Goal: Navigation & Orientation: Find specific page/section

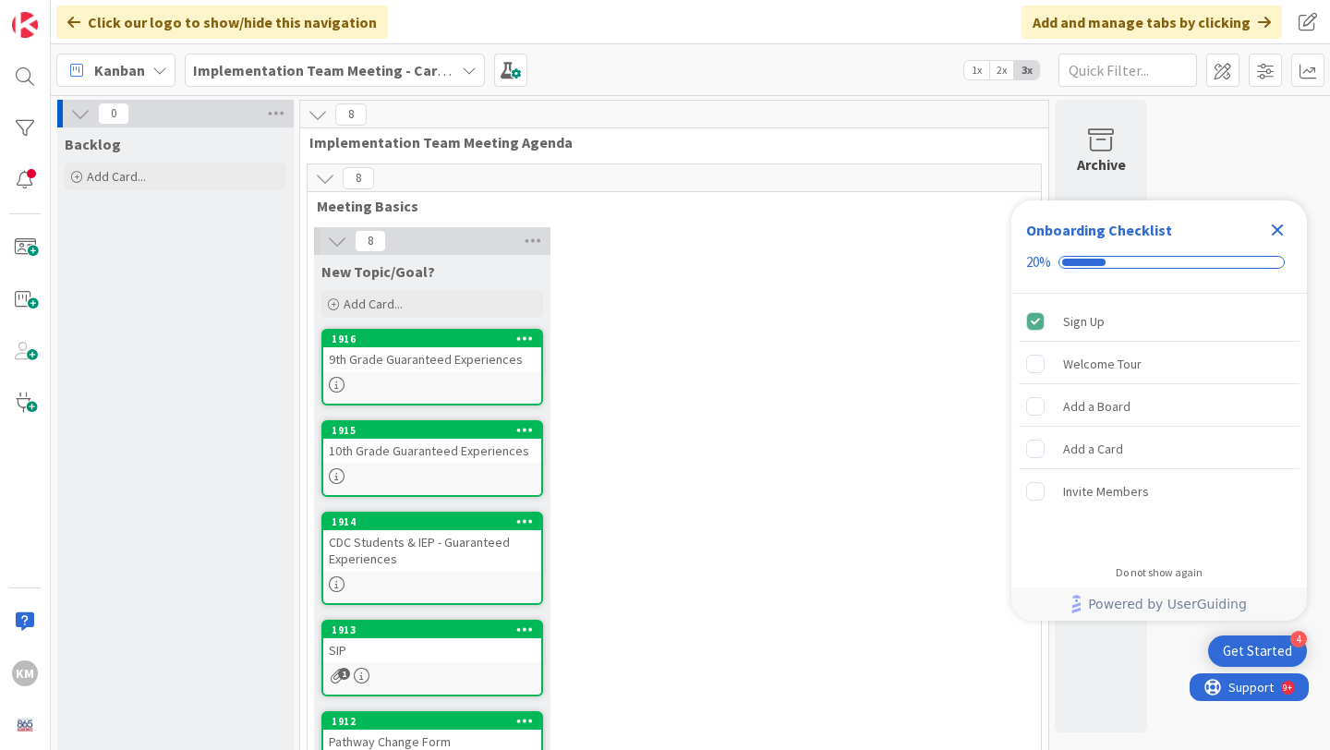
click at [1281, 232] on icon "Close Checklist" at bounding box center [1278, 230] width 12 height 12
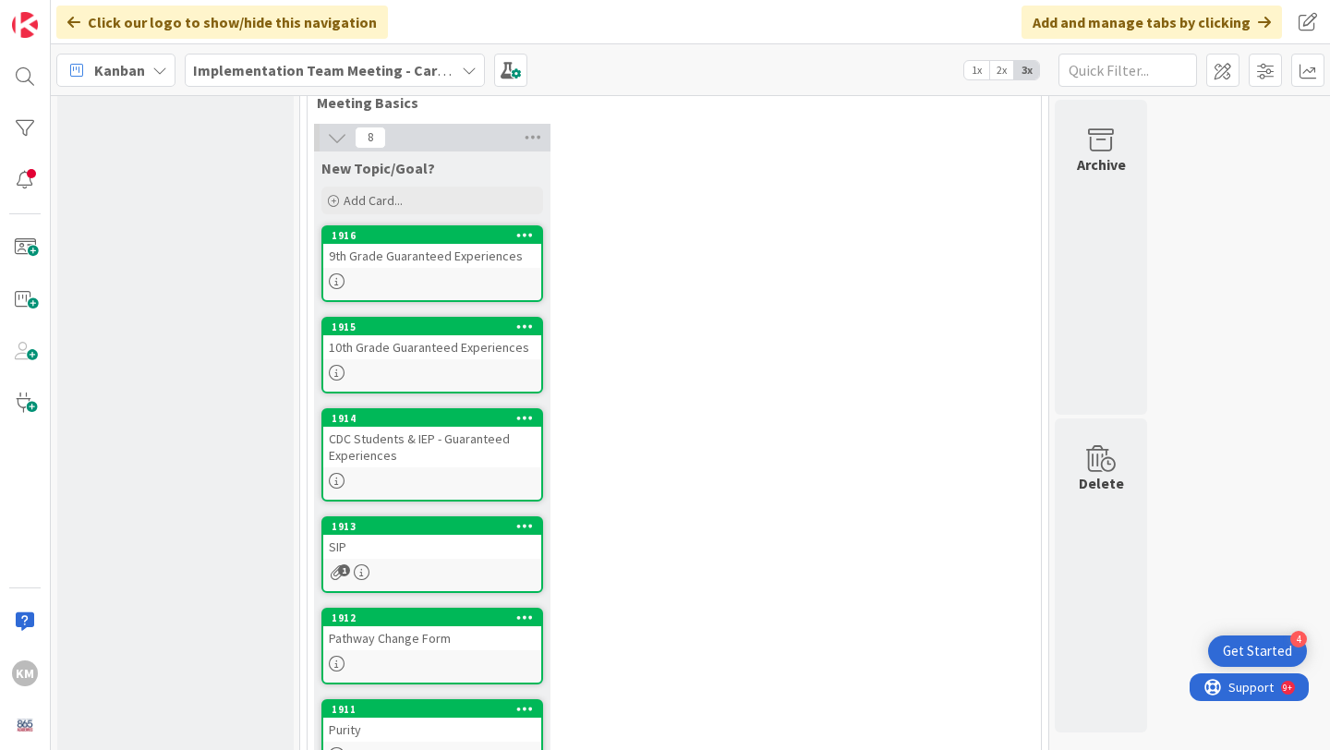
scroll to position [117, 0]
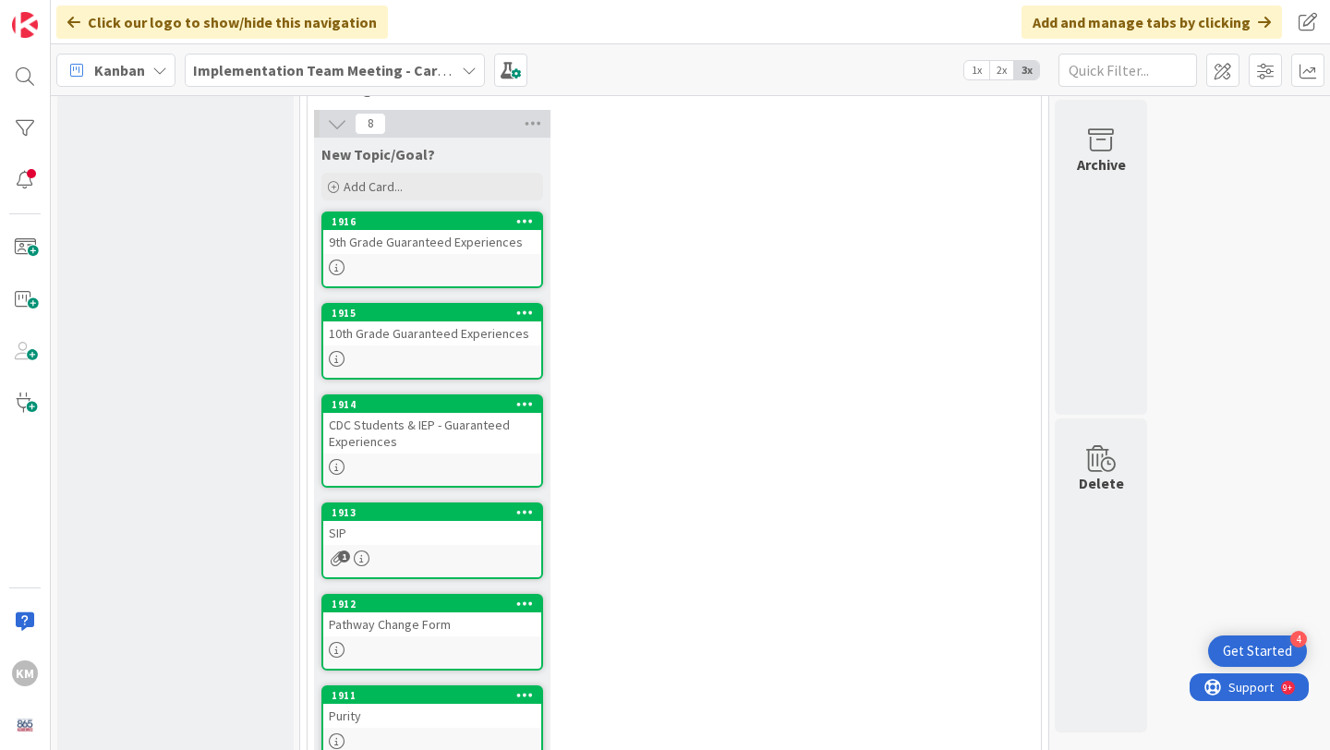
click at [451, 535] on div "SIP" at bounding box center [432, 533] width 218 height 24
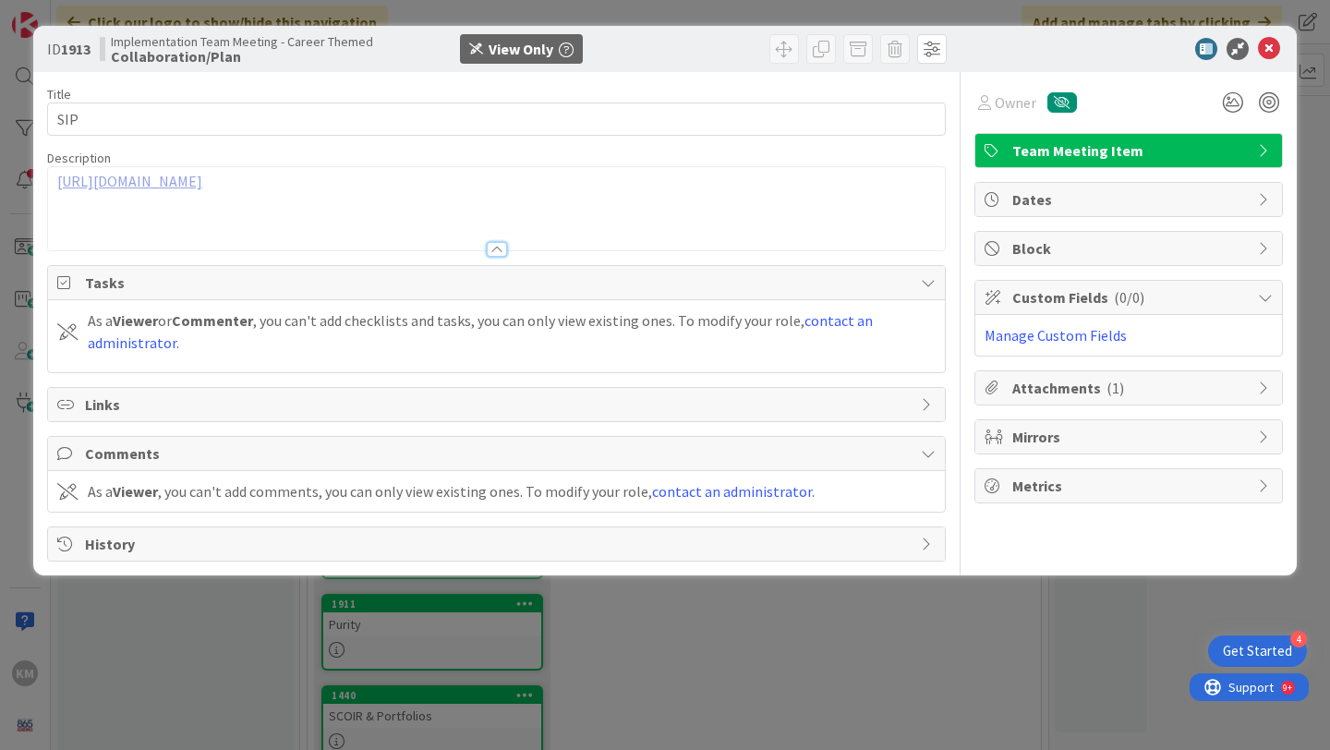
click at [202, 178] on link "https://docs.google.com/document/d/1khjz4NSzCzJcq3TTpShjAtmIvT1xV9lHFnMZeQ2CZ-0…" at bounding box center [129, 181] width 145 height 18
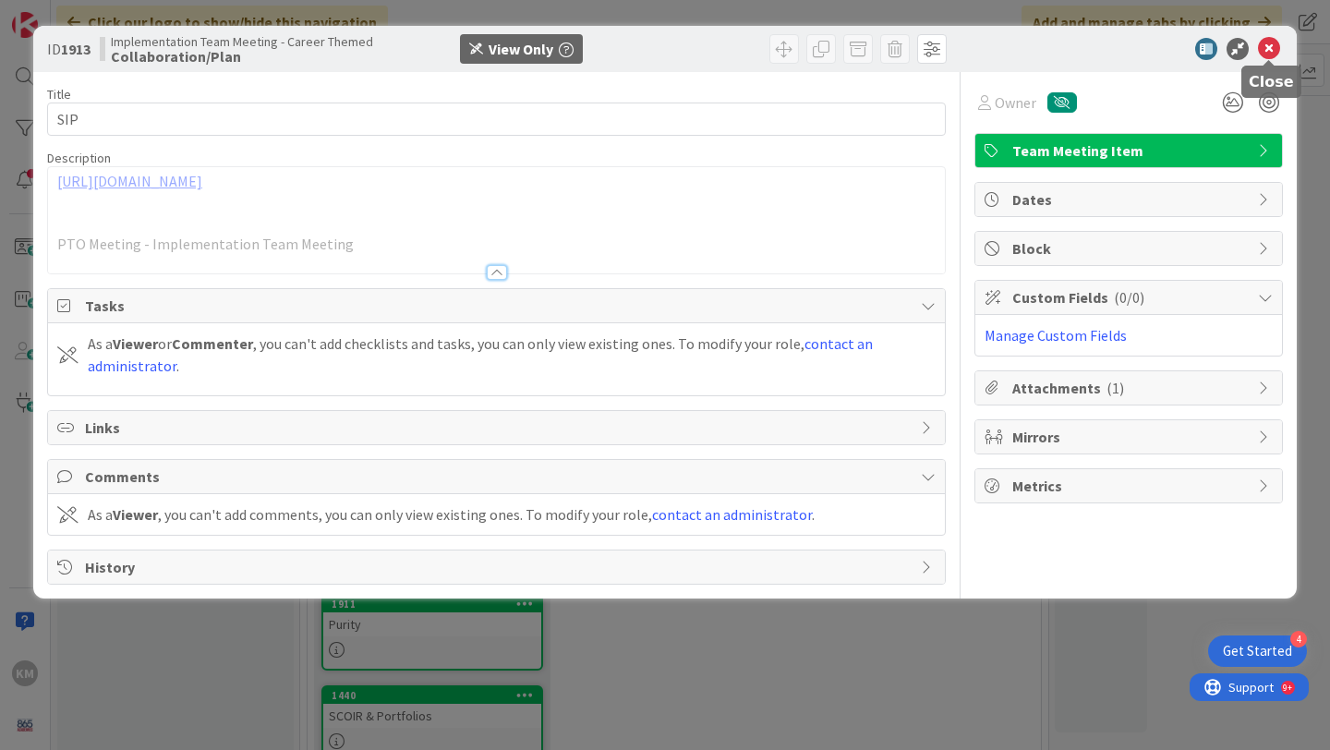
click at [1271, 51] on icon at bounding box center [1269, 49] width 22 height 22
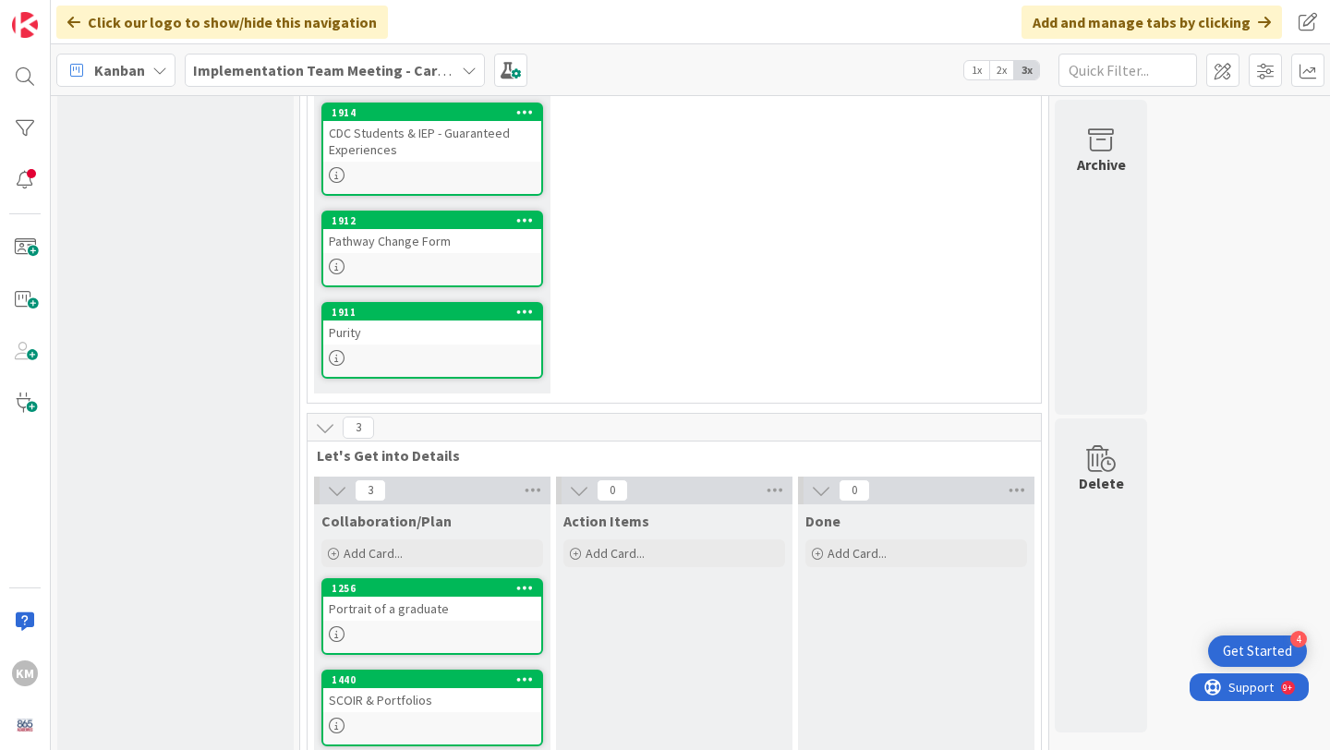
scroll to position [398, 0]
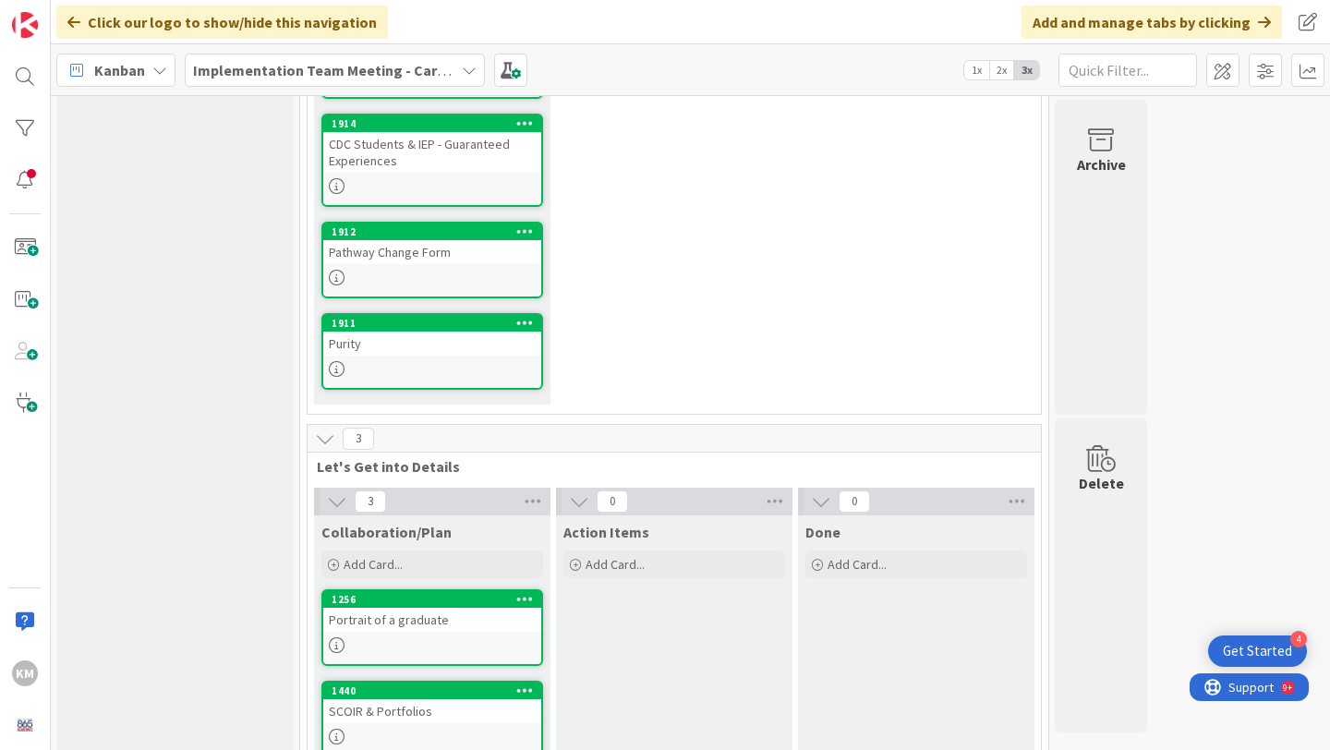
click at [406, 273] on div at bounding box center [432, 278] width 218 height 16
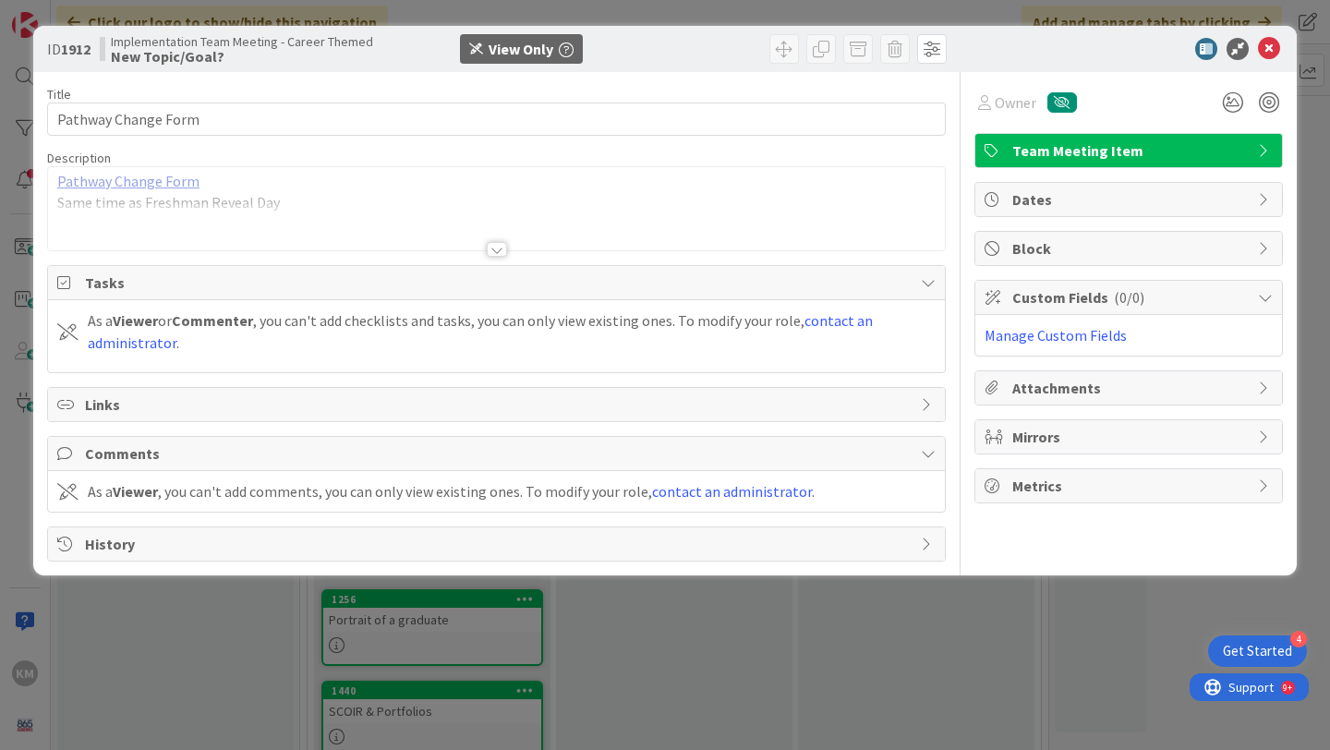
click at [162, 179] on link "Pathway Change Form" at bounding box center [128, 181] width 142 height 18
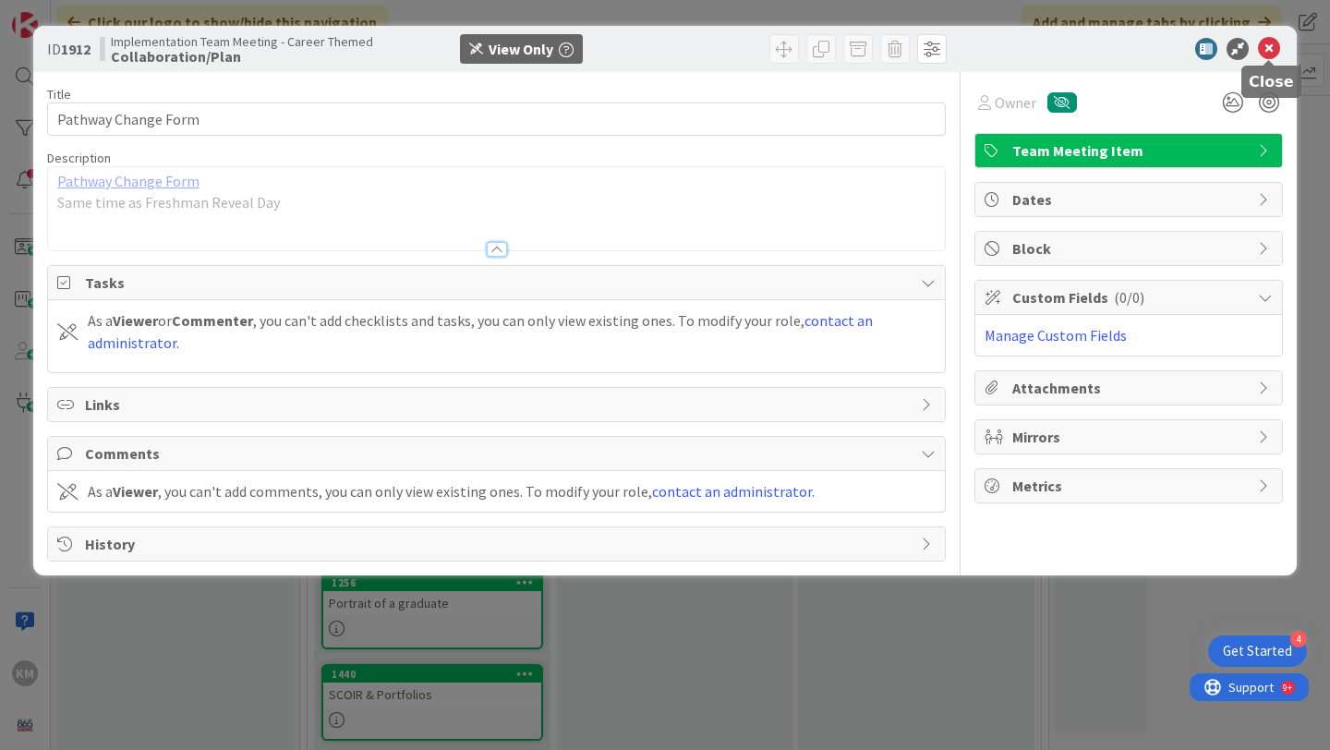
click at [1267, 48] on icon at bounding box center [1269, 49] width 22 height 22
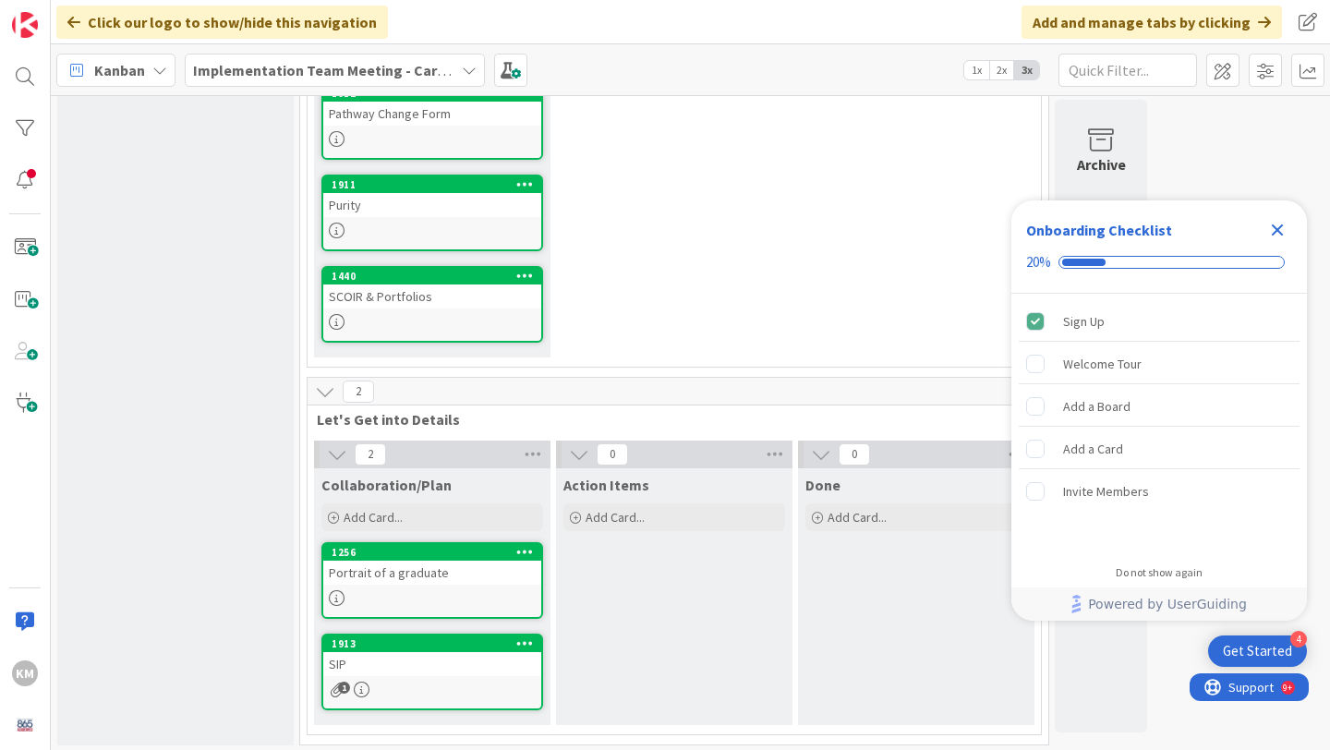
scroll to position [541, 0]
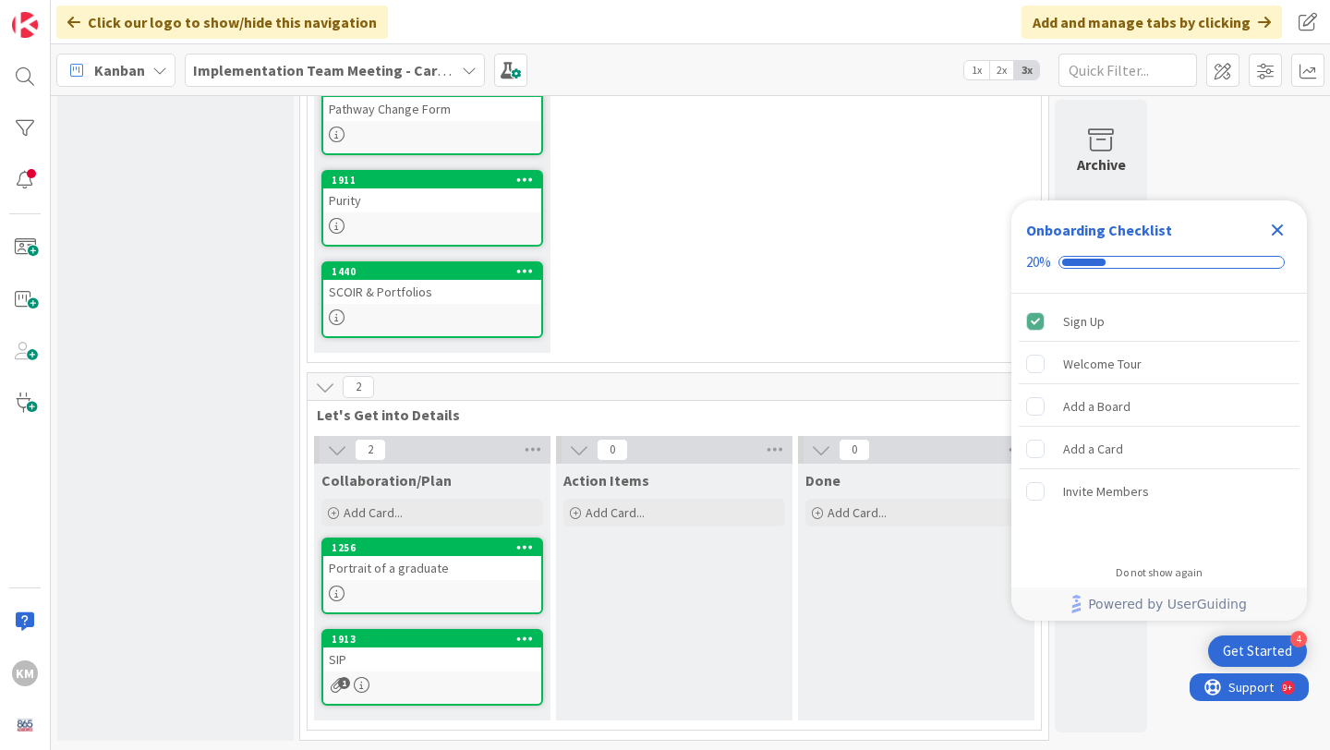
click at [410, 581] on link "1256 Portrait of a graduate" at bounding box center [432, 576] width 222 height 77
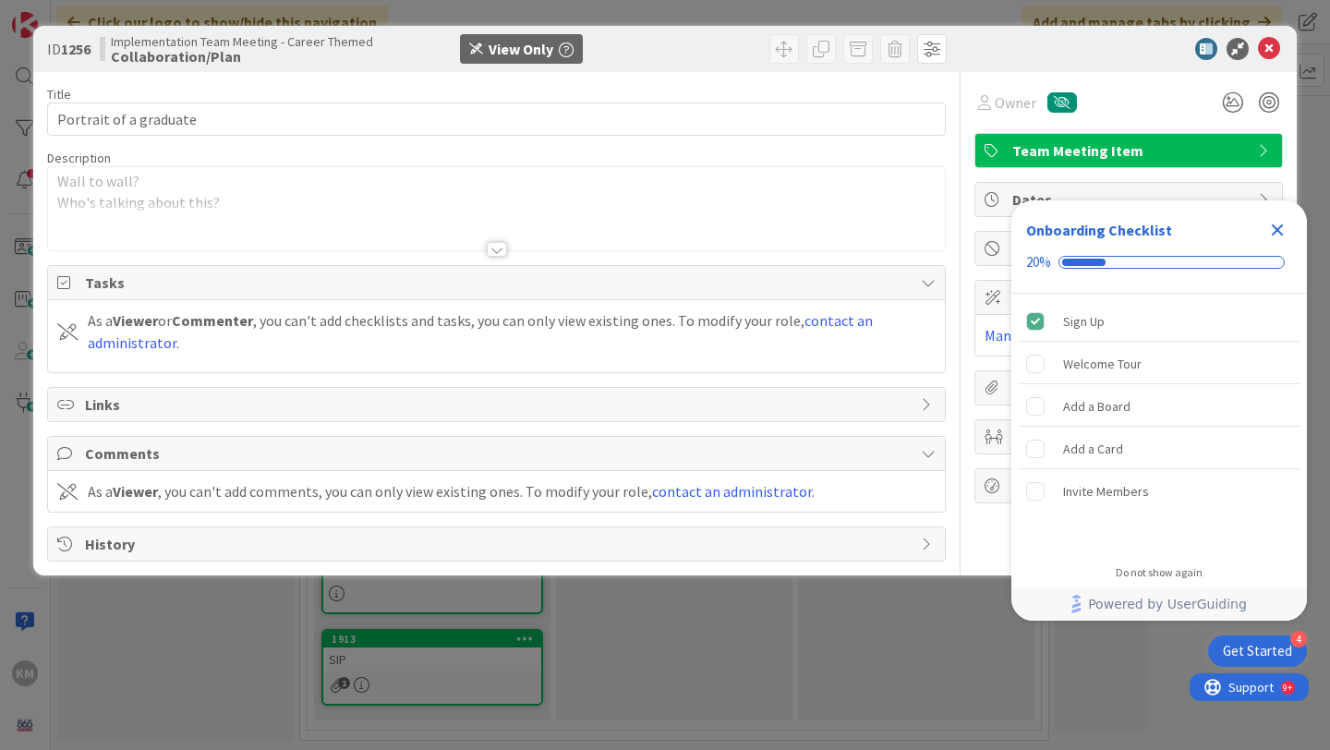
click at [493, 248] on div at bounding box center [497, 249] width 20 height 15
click at [1279, 227] on icon "Close Checklist" at bounding box center [1278, 230] width 12 height 12
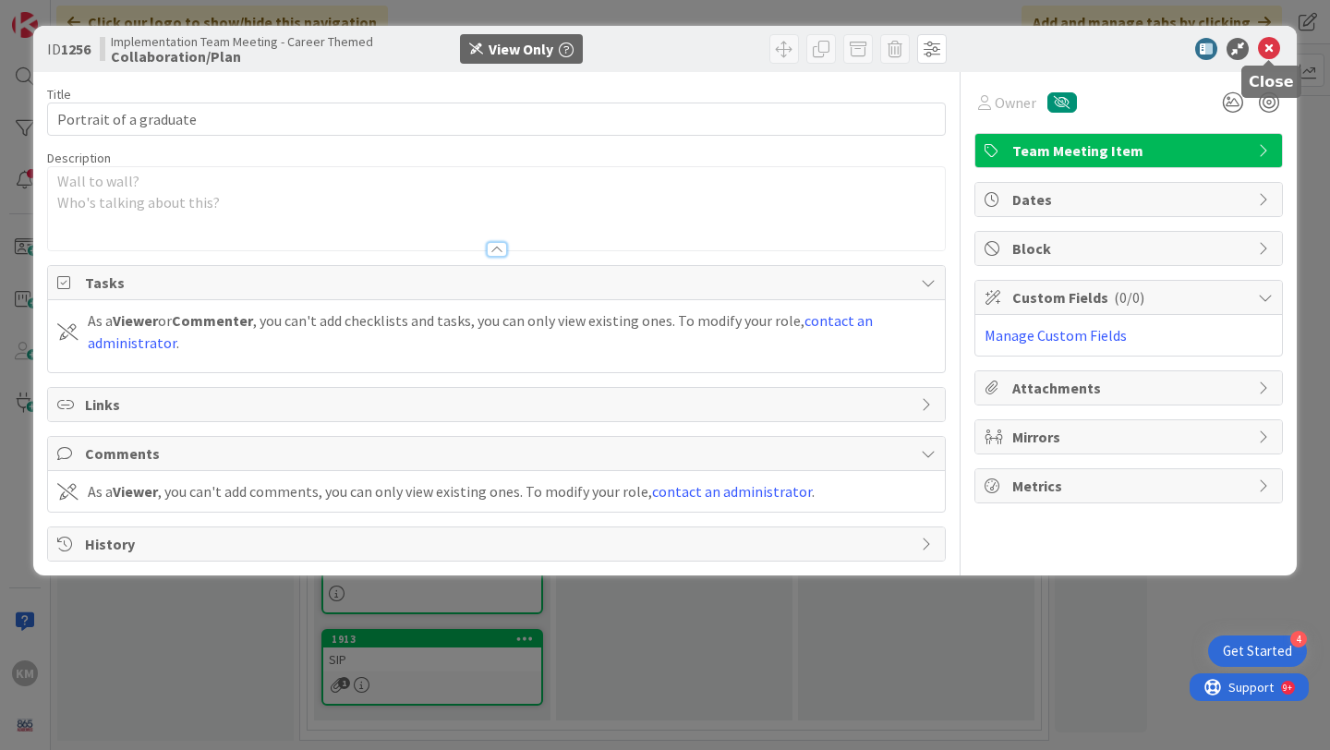
click at [1267, 50] on icon at bounding box center [1269, 49] width 22 height 22
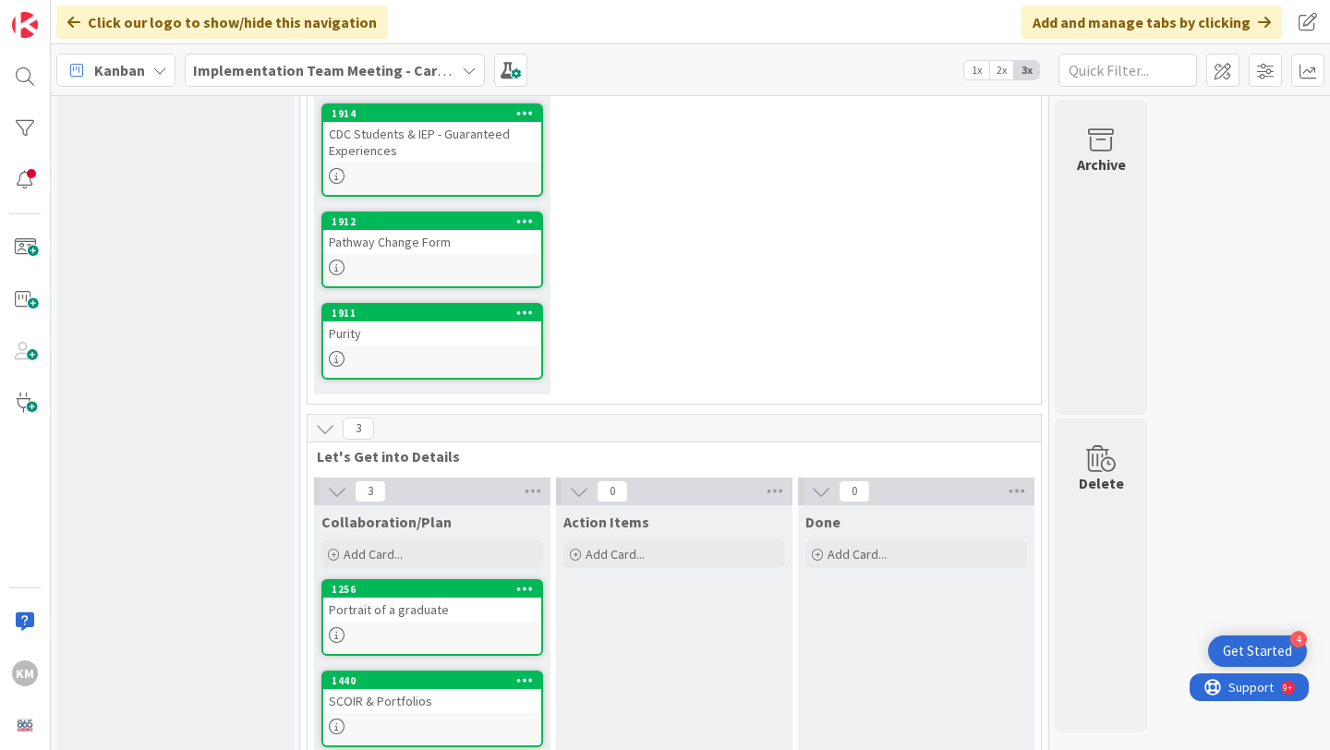
scroll to position [402, 0]
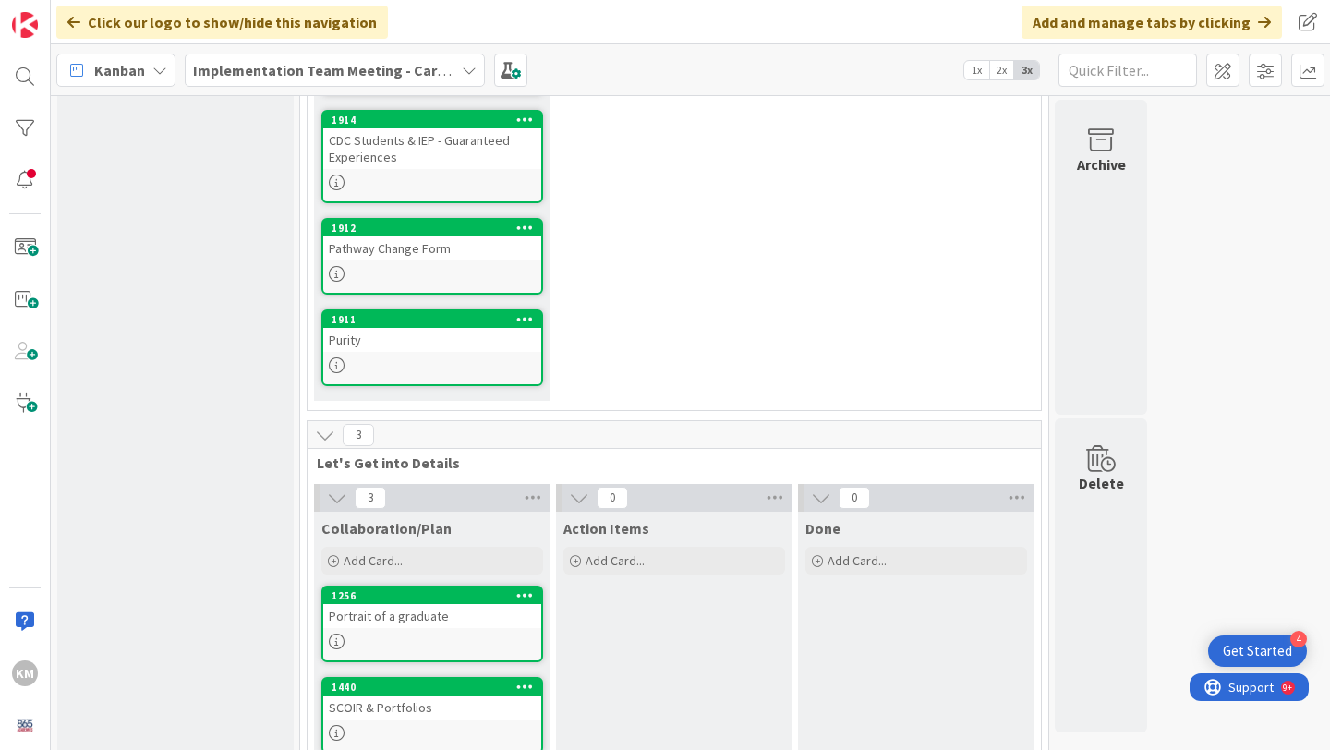
click at [410, 368] on div at bounding box center [432, 366] width 218 height 16
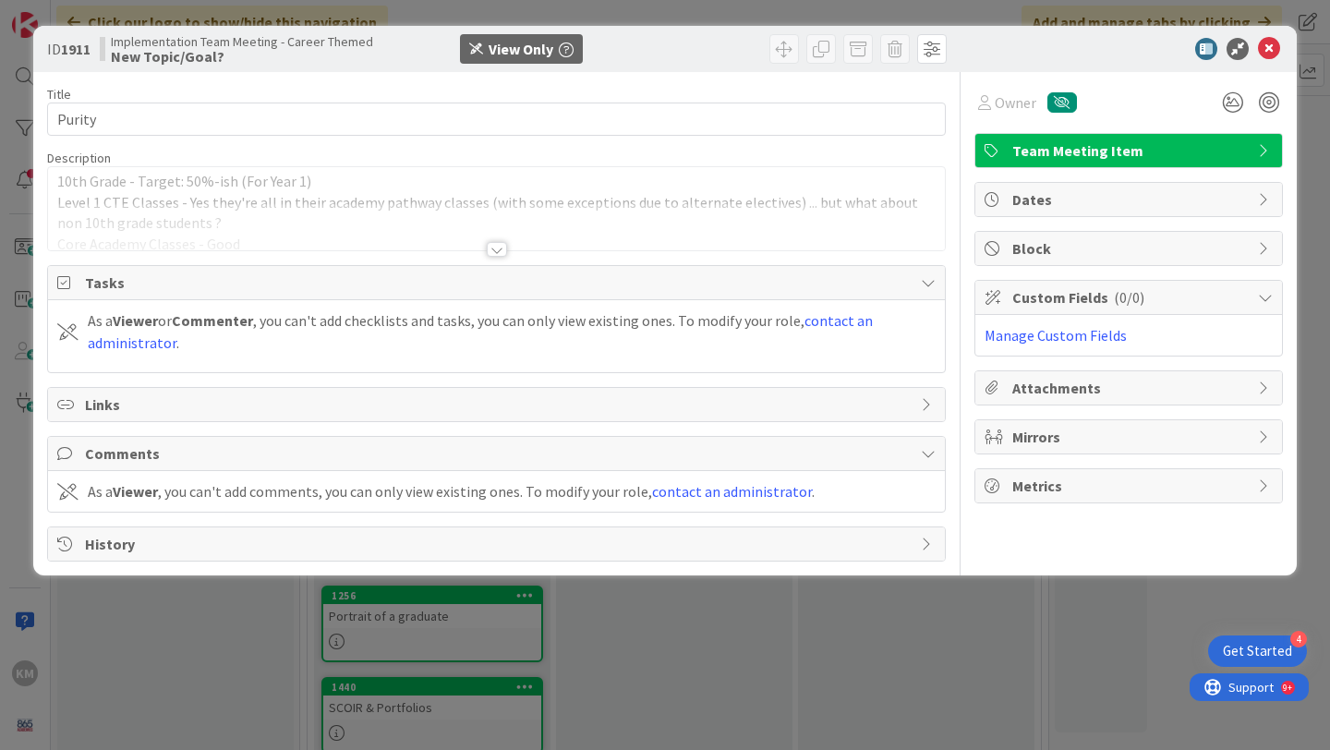
click at [492, 248] on div at bounding box center [497, 249] width 20 height 15
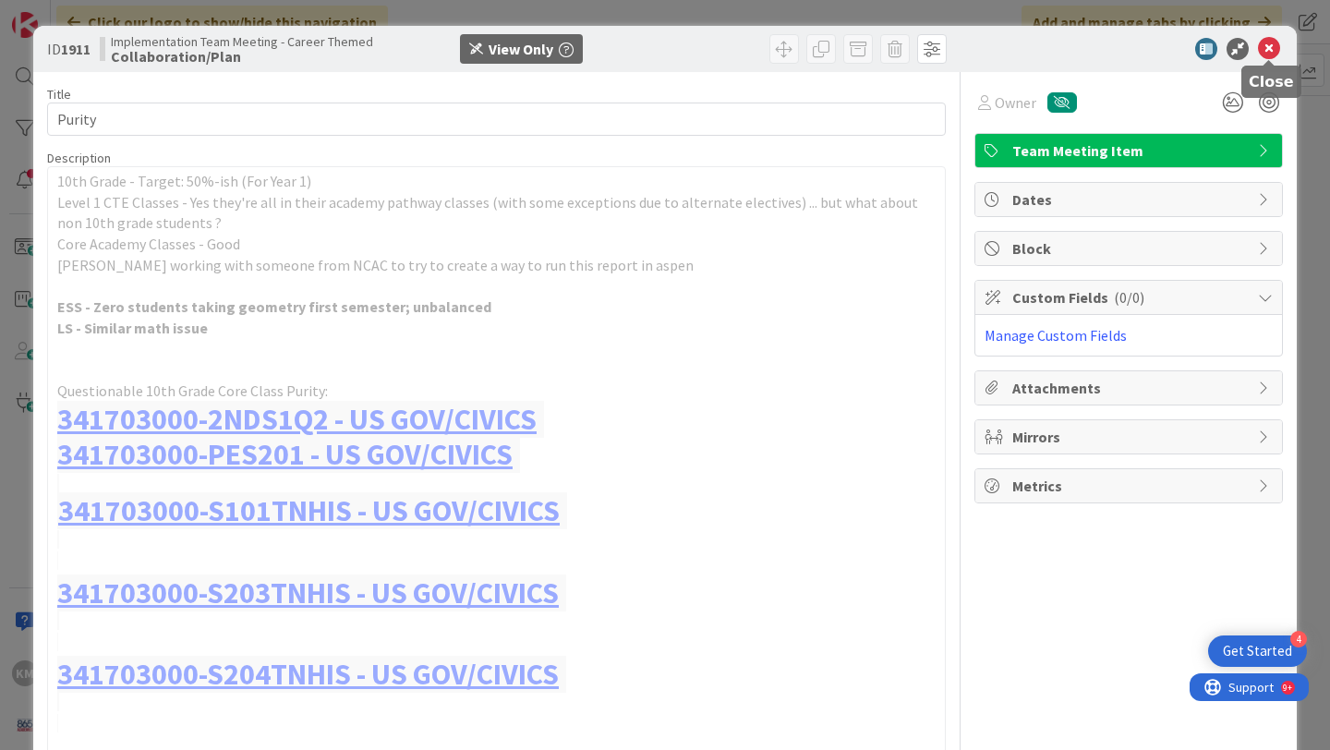
click at [1266, 51] on icon at bounding box center [1269, 49] width 22 height 22
